Goal: Answer question/provide support: Share knowledge or assist other users

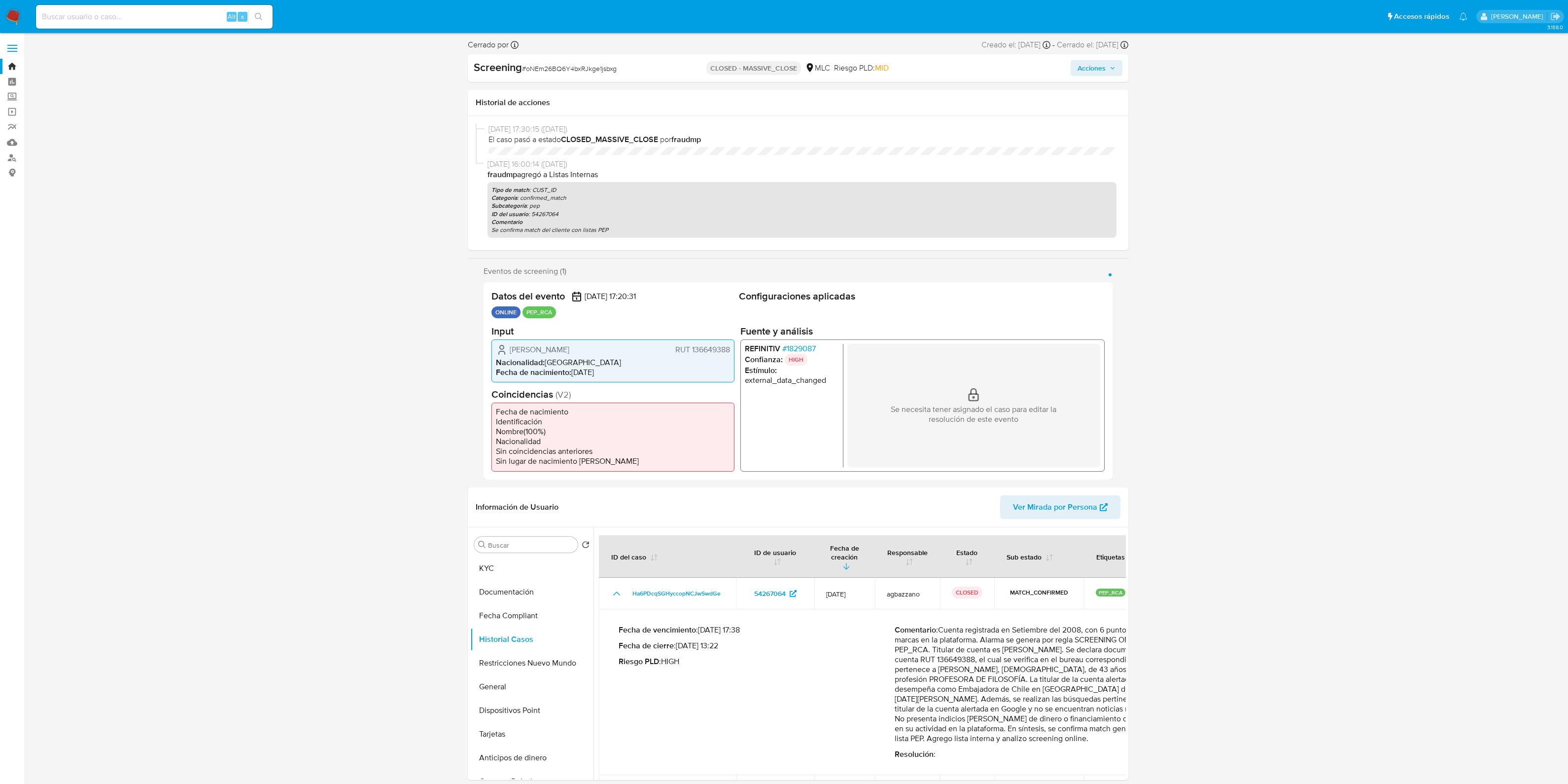
select select "10"
click at [12, 66] on link "Bandeja" at bounding box center [59, 66] width 117 height 15
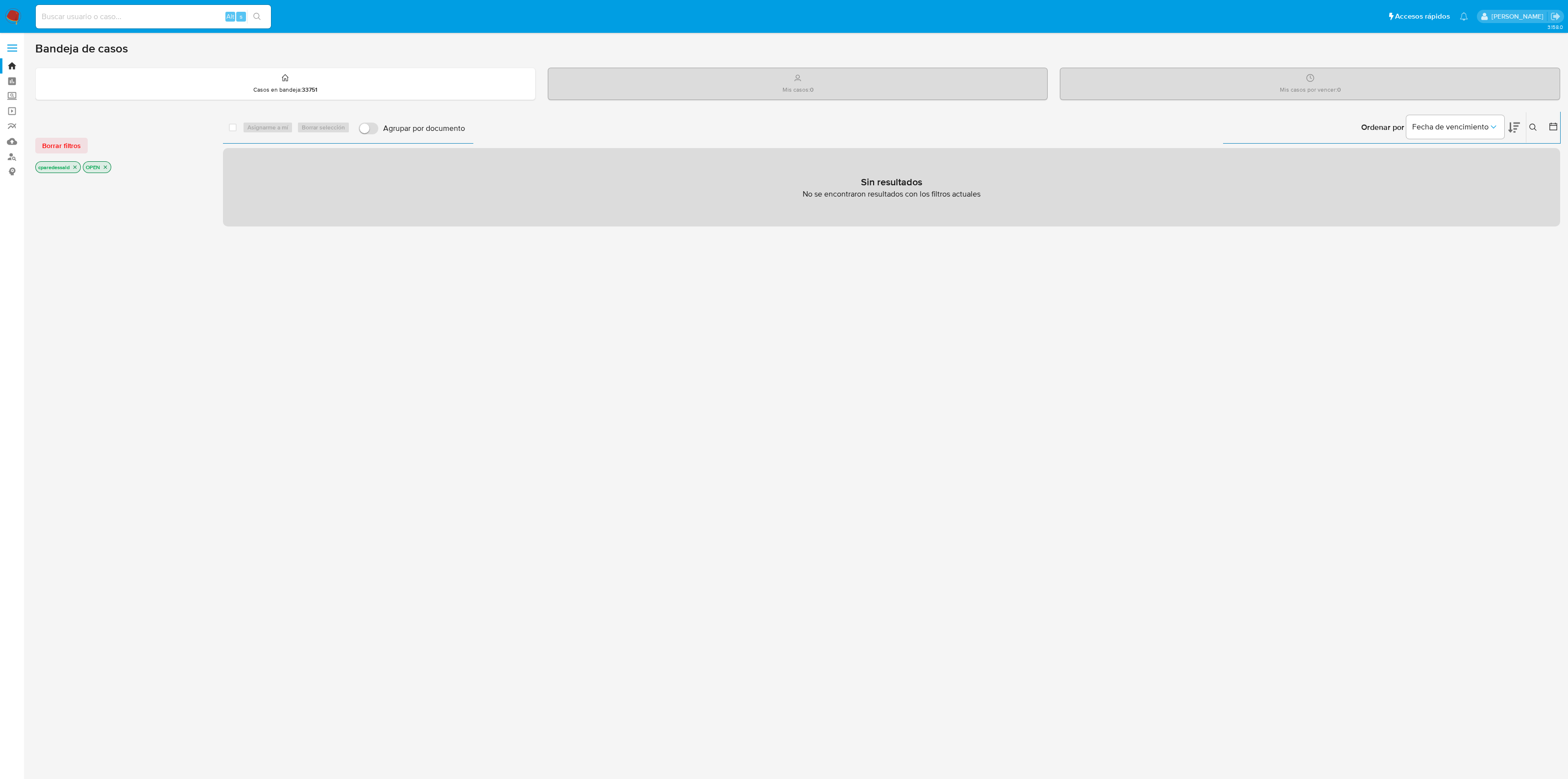
click at [75, 166] on icon "close-filter" at bounding box center [75, 167] width 3 height 3
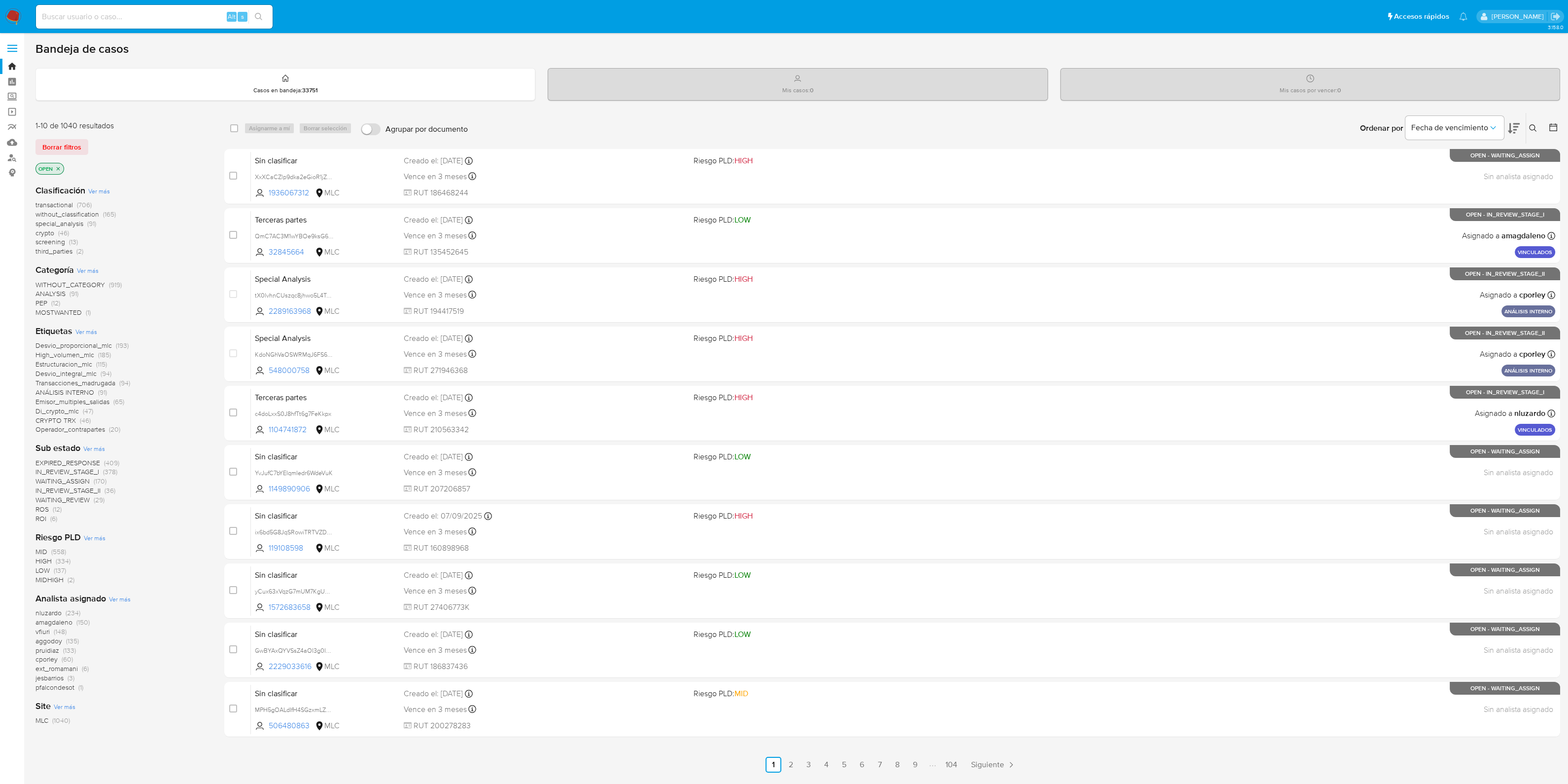
click at [50, 228] on span "crypto" at bounding box center [45, 233] width 19 height 10
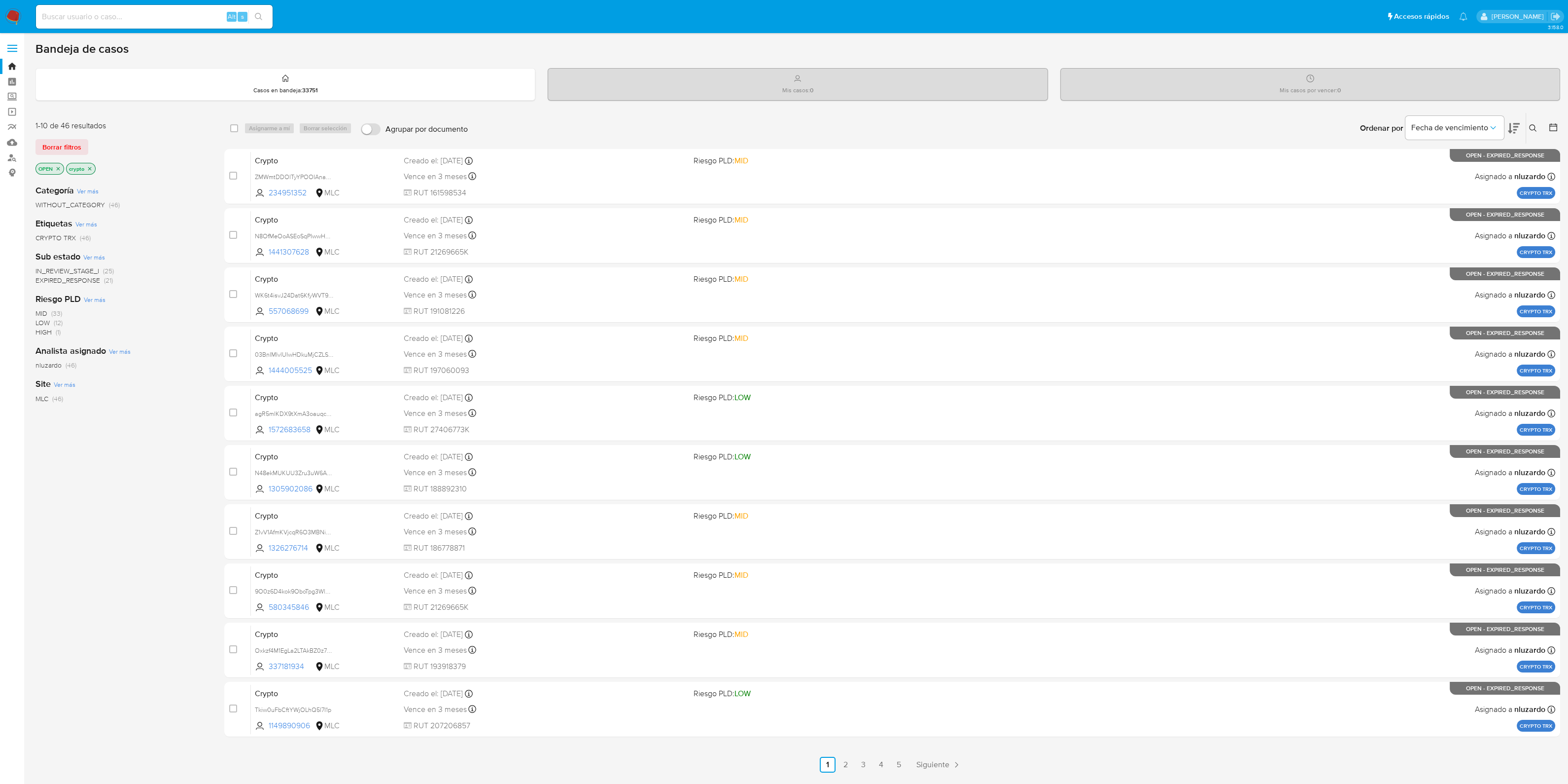
click at [90, 168] on icon "close-filter" at bounding box center [89, 168] width 6 height 6
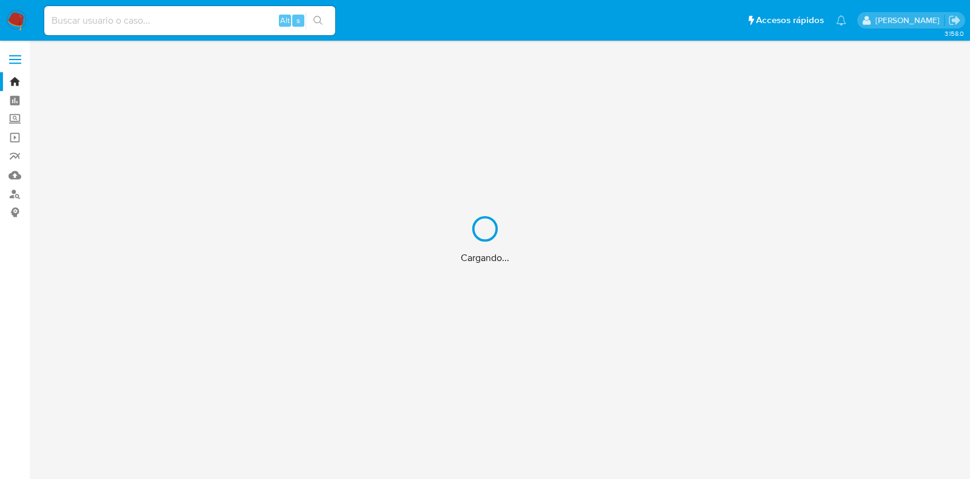
click at [235, 22] on div "Cargando..." at bounding box center [485, 239] width 970 height 479
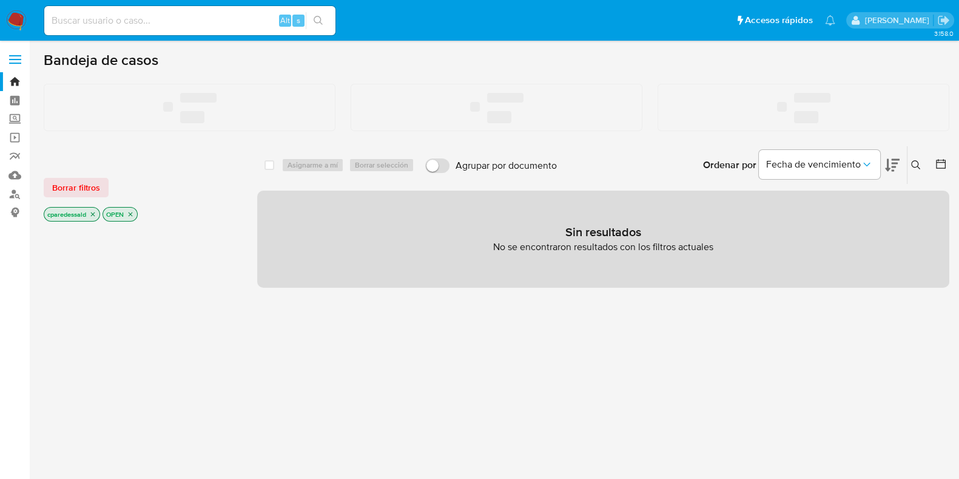
click at [143, 19] on input at bounding box center [189, 21] width 291 height 16
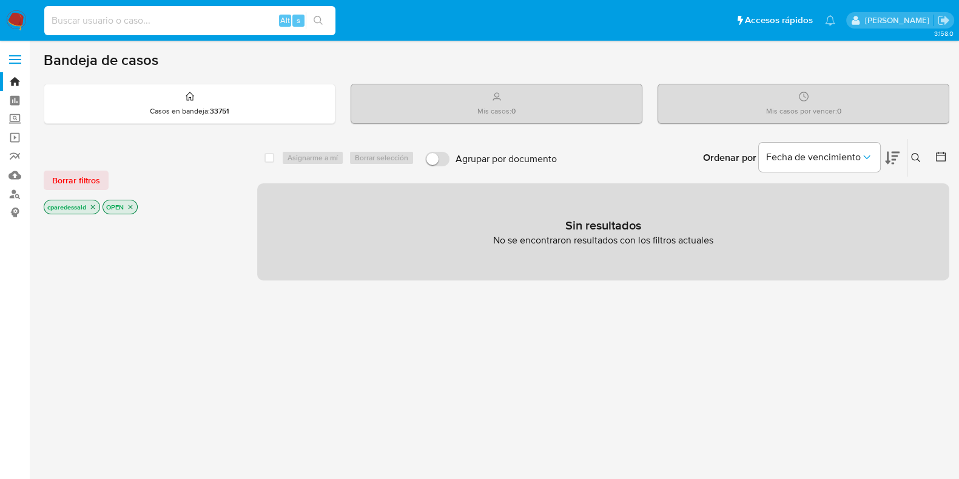
paste input "tJ6d6YlMch0JmBJQgUKmsqAA"
type input "tJ6d6YlMch0JmBJQgUKmsqAA"
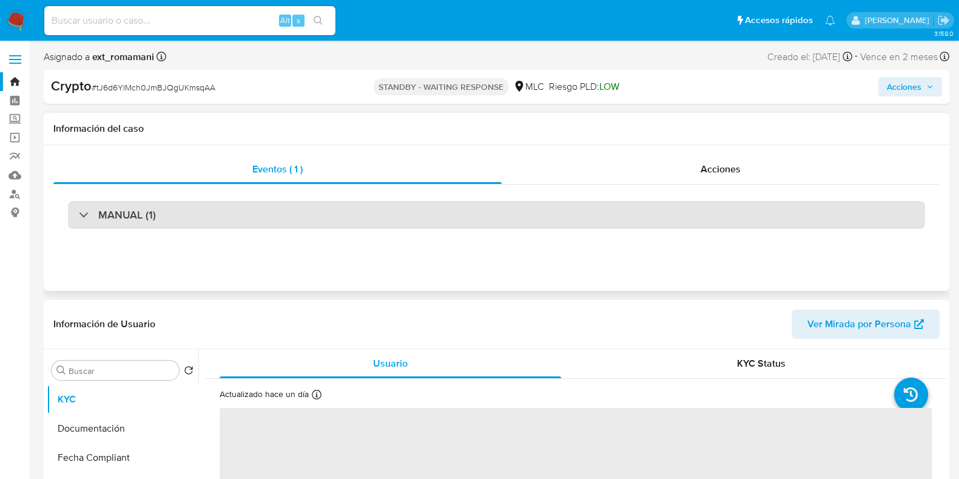
click at [358, 210] on div "MANUAL (1)" at bounding box center [496, 215] width 857 height 28
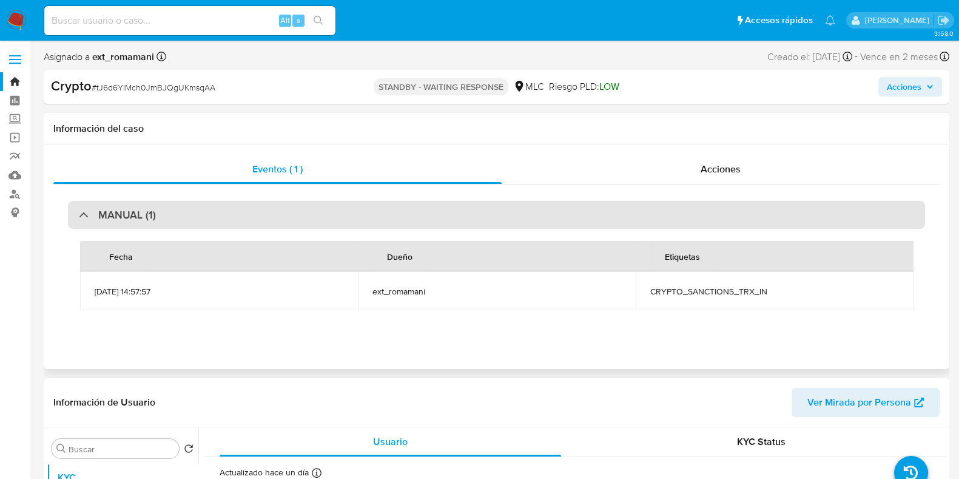
select select "10"
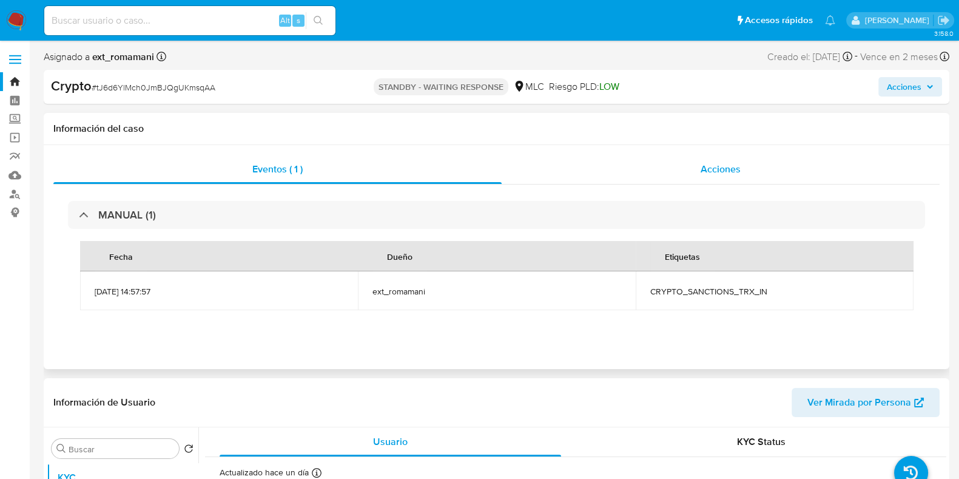
click at [707, 169] on span "Acciones" at bounding box center [721, 169] width 40 height 14
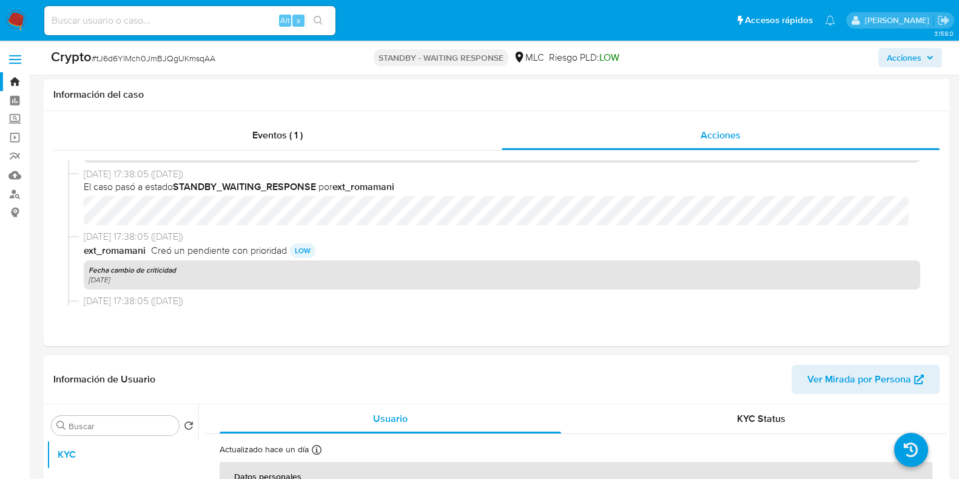
scroll to position [303, 0]
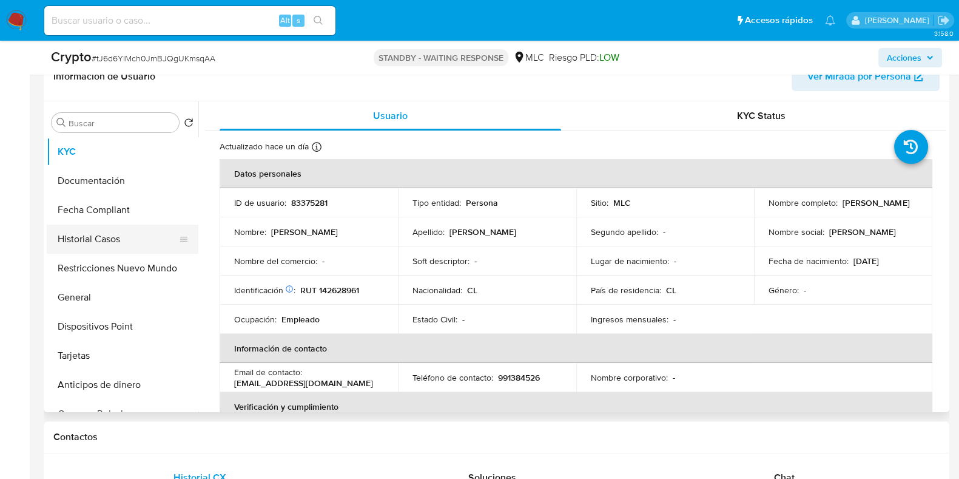
click at [84, 230] on button "Historial Casos" at bounding box center [118, 238] width 142 height 29
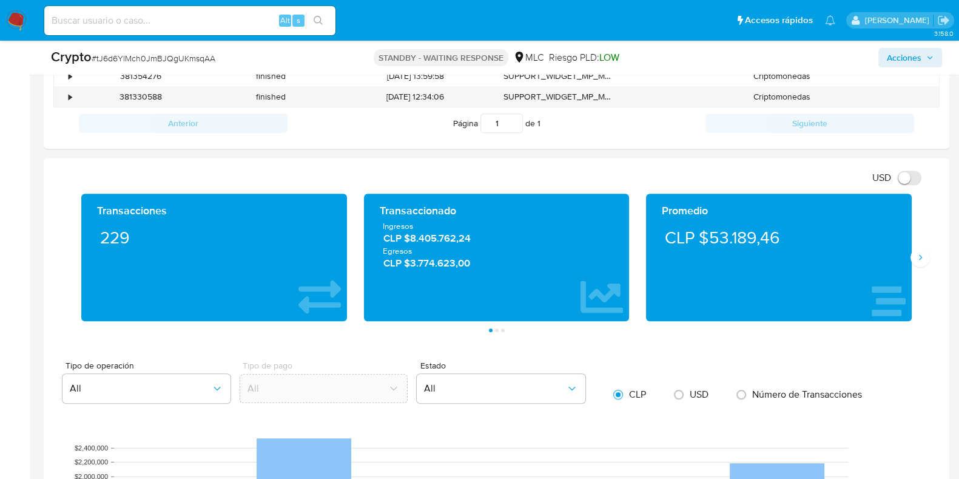
scroll to position [682, 0]
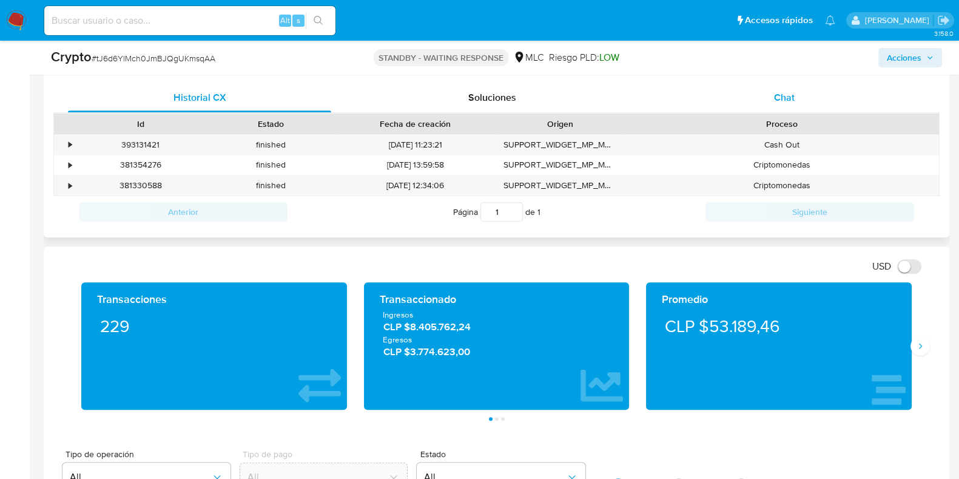
click at [756, 92] on div "Chat" at bounding box center [784, 97] width 263 height 29
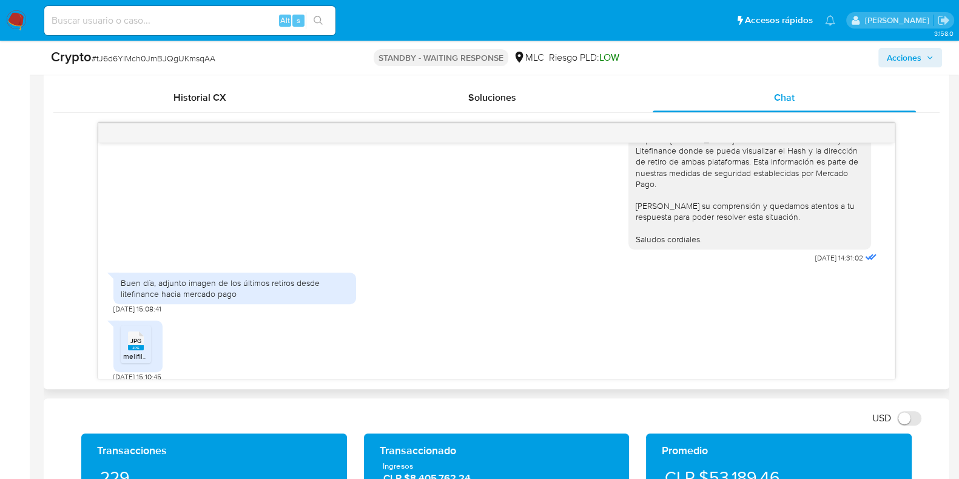
scroll to position [1299, 0]
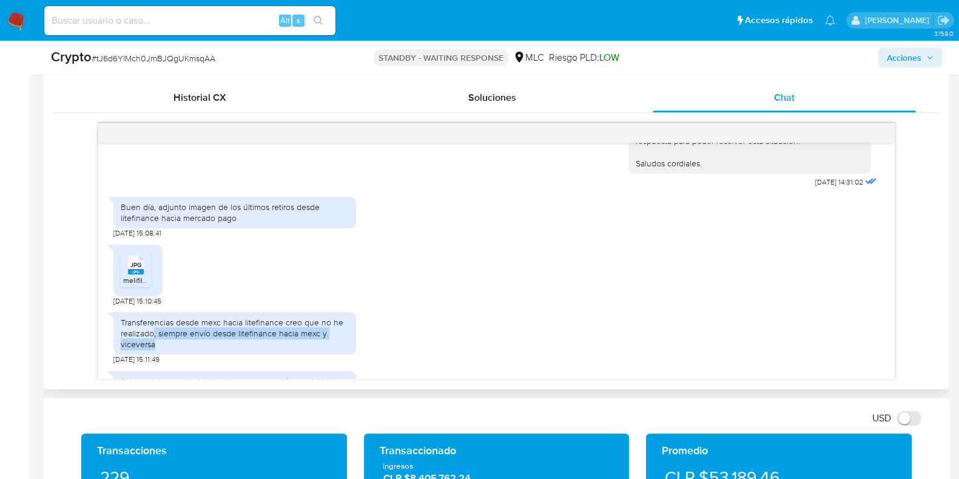
drag, startPoint x: 152, startPoint y: 321, endPoint x: 228, endPoint y: 331, distance: 77.0
click at [228, 331] on div "Transferencias desde mexc hacia litefinance creo que no he realizado, siempre e…" at bounding box center [235, 333] width 228 height 33
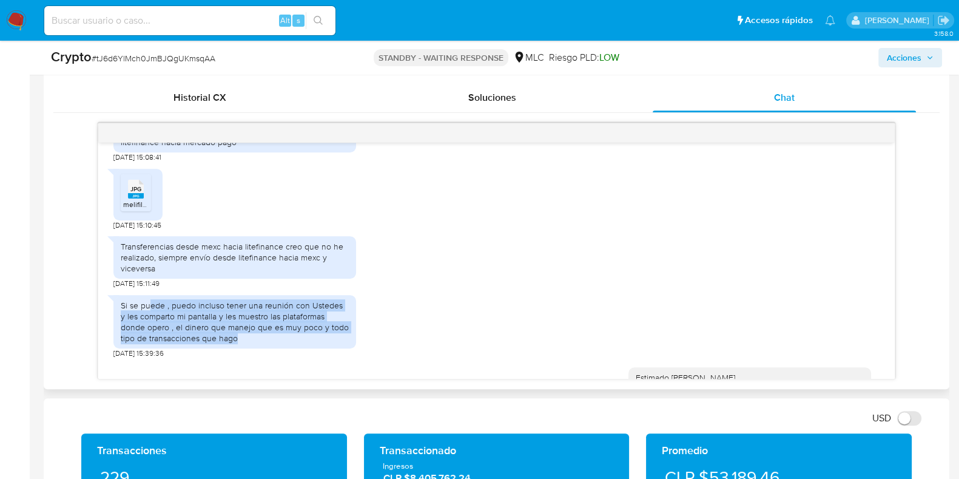
drag, startPoint x: 150, startPoint y: 295, endPoint x: 240, endPoint y: 321, distance: 92.9
click at [240, 321] on div "Si se puede , puedo incluso tener una reunión con Ustedes y les comparto mi pan…" at bounding box center [235, 322] width 228 height 44
drag, startPoint x: 235, startPoint y: 321, endPoint x: 120, endPoint y: 295, distance: 118.2
click at [121, 300] on div "Si se puede , puedo incluso tener una reunión con Ustedes y les comparto mi pan…" at bounding box center [235, 322] width 228 height 44
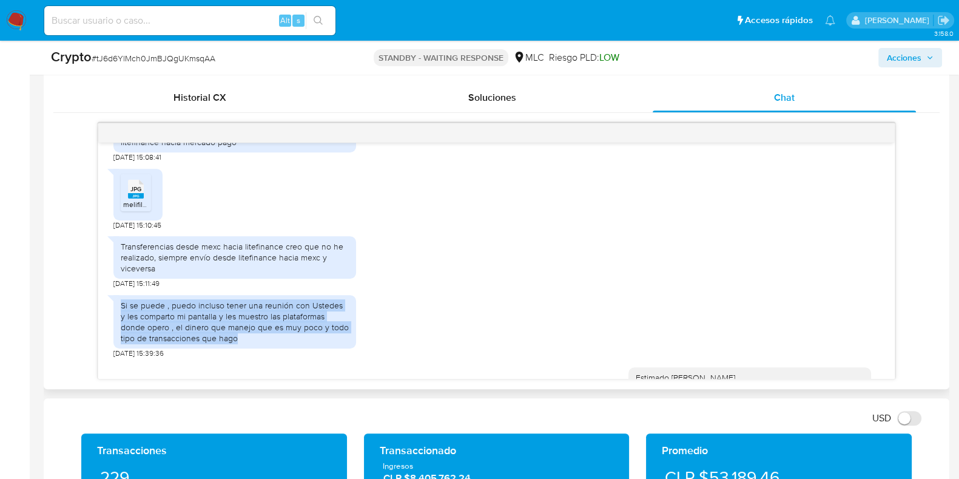
click at [149, 302] on div "Si se puede , puedo incluso tener una reunión con Ustedes y les comparto mi pan…" at bounding box center [235, 322] width 228 height 44
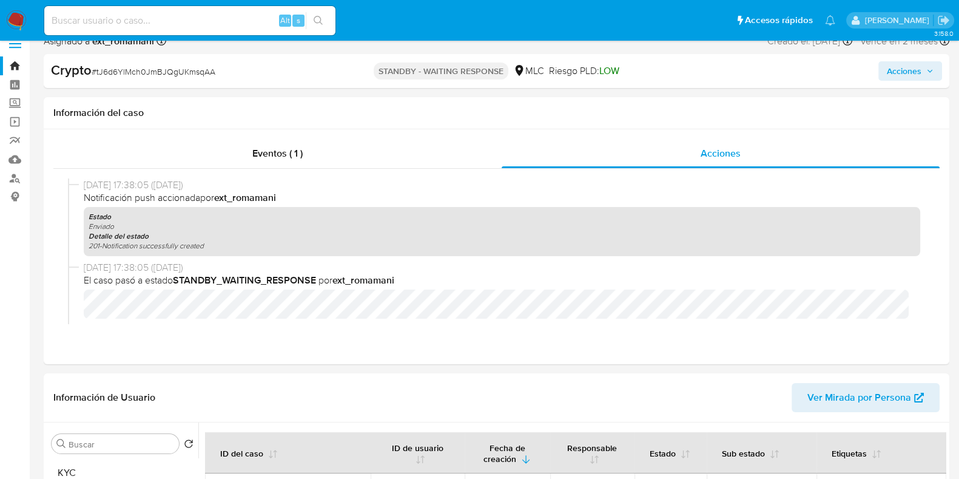
scroll to position [0, 0]
